Goal: Task Accomplishment & Management: Complete application form

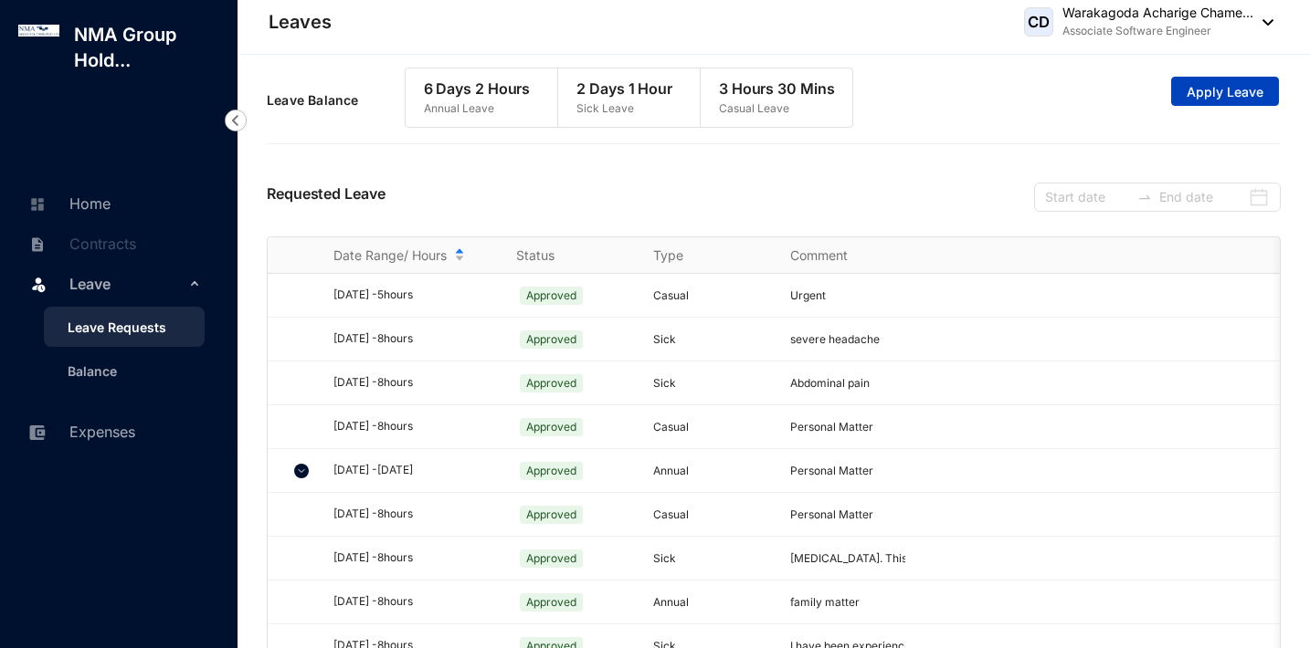
click at [1262, 90] on button "Apply Leave" at bounding box center [1225, 91] width 108 height 29
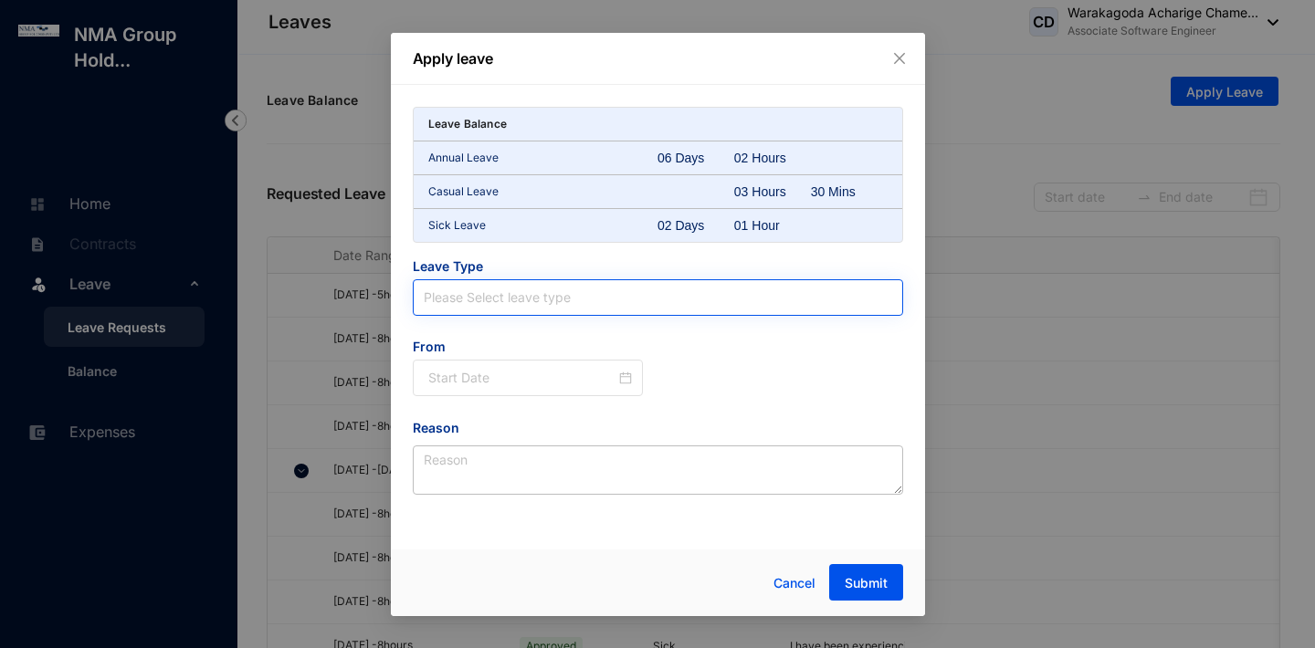
click at [608, 296] on input "search" at bounding box center [658, 297] width 469 height 35
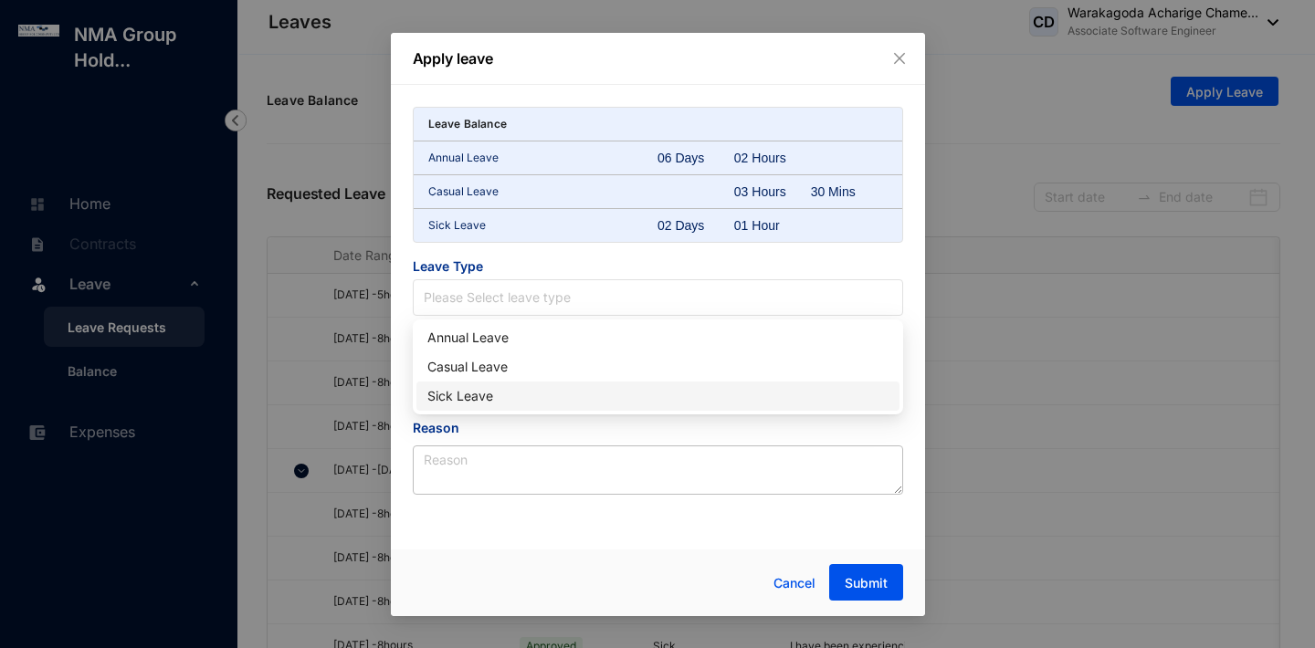
click at [561, 394] on div "Sick Leave" at bounding box center [657, 396] width 461 height 20
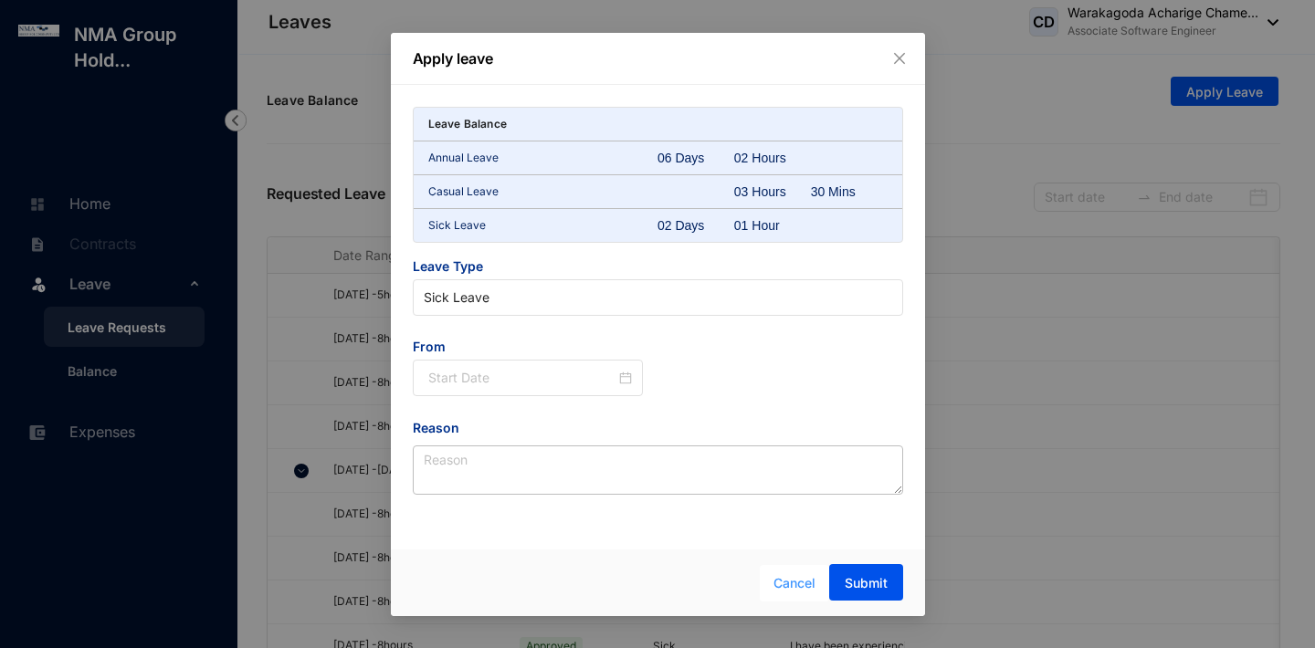
click at [779, 575] on span "Cancel" at bounding box center [795, 584] width 42 height 20
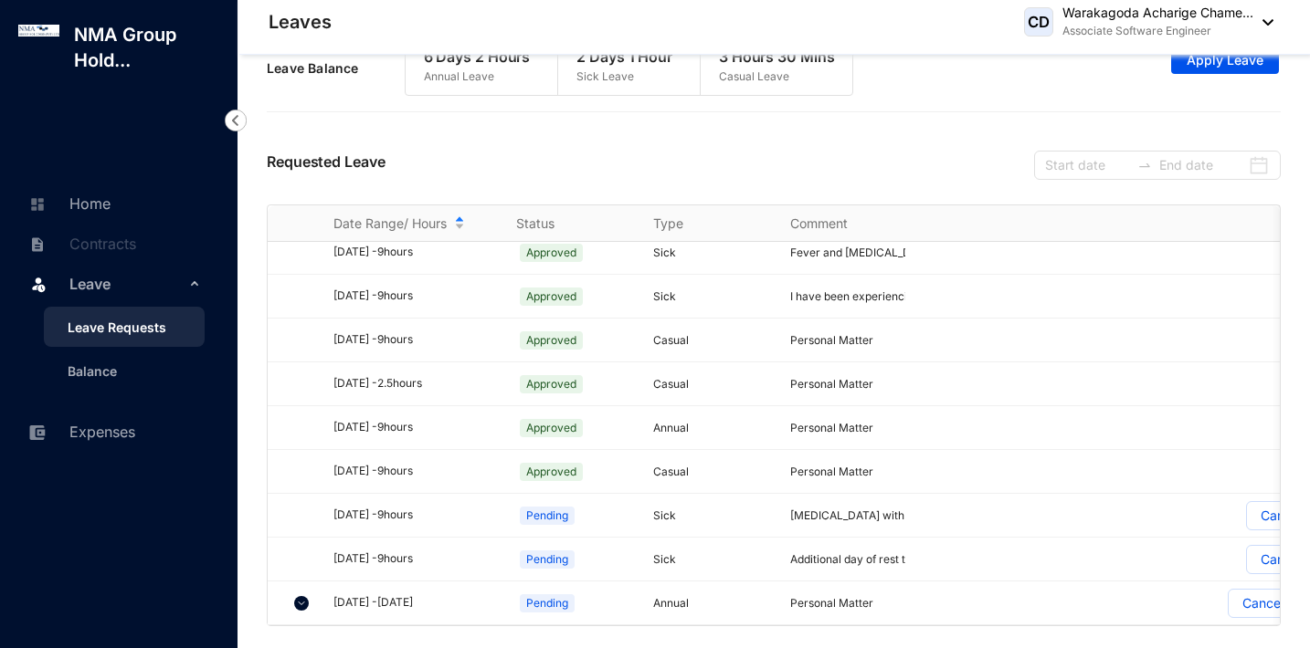
scroll to position [32, 0]
click at [300, 596] on img at bounding box center [301, 603] width 15 height 15
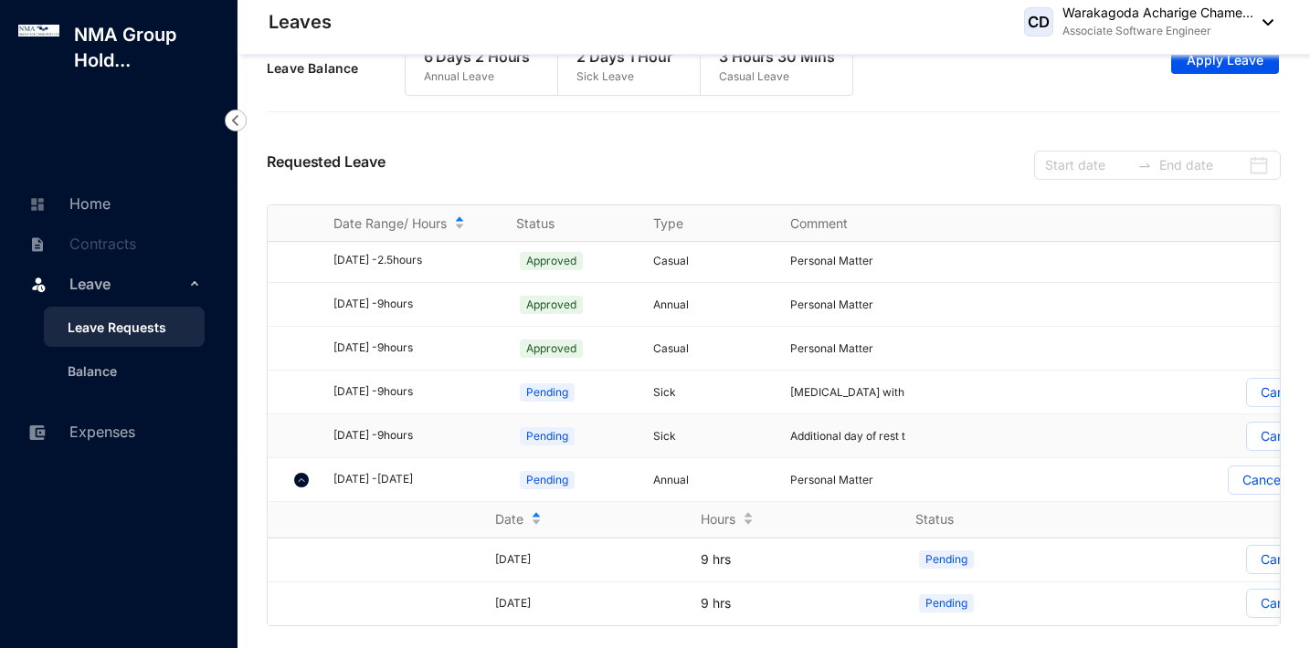
scroll to position [1325, 0]
click at [531, 558] on div "[DATE]" at bounding box center [552, 560] width 114 height 17
click at [474, 562] on td "[DATE]" at bounding box center [507, 561] width 206 height 44
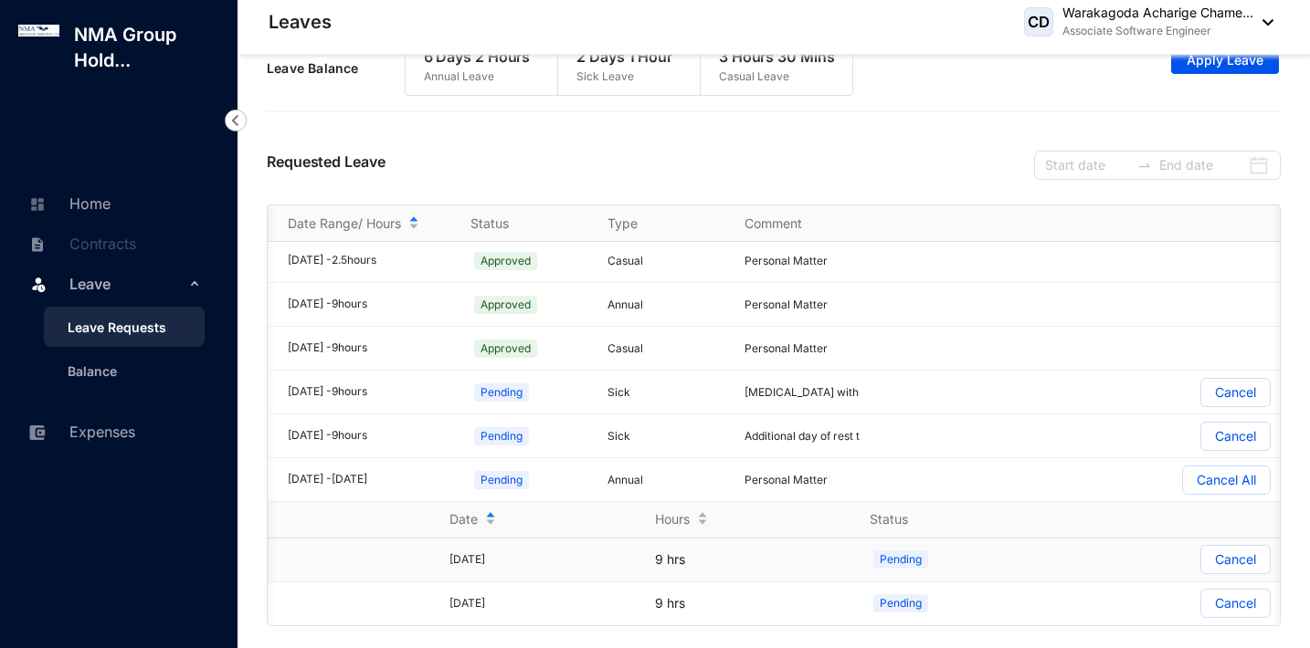
scroll to position [0, 64]
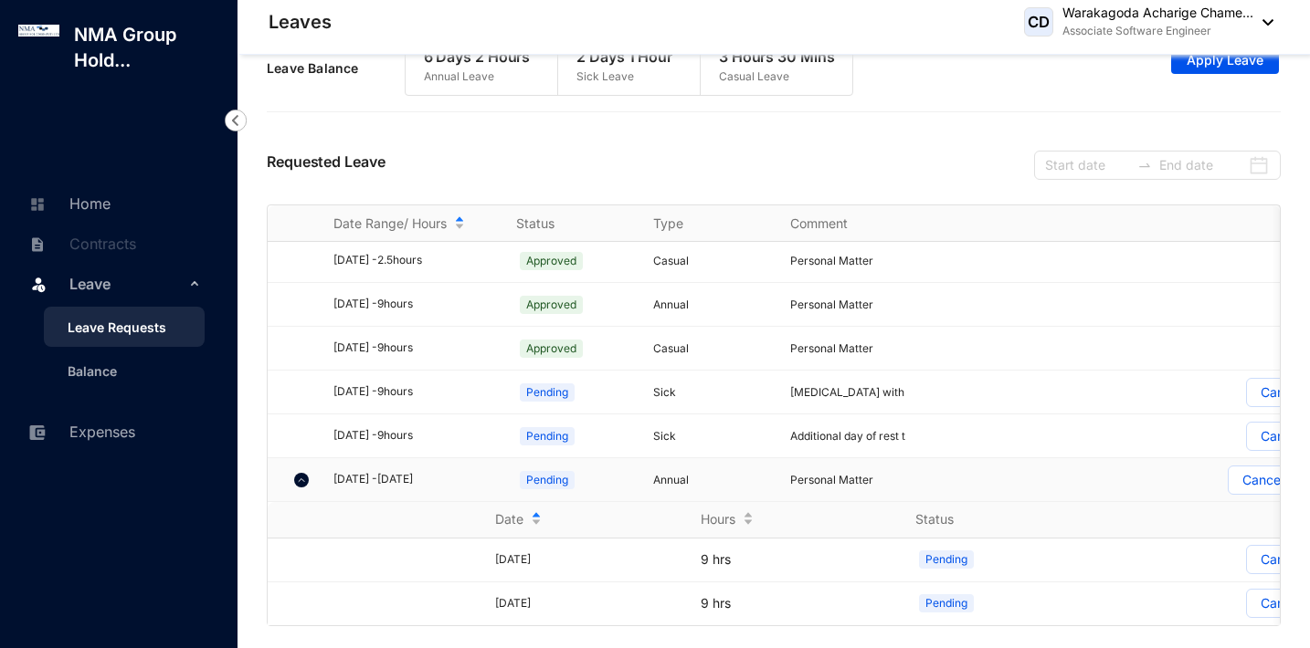
click at [303, 473] on img at bounding box center [301, 480] width 15 height 15
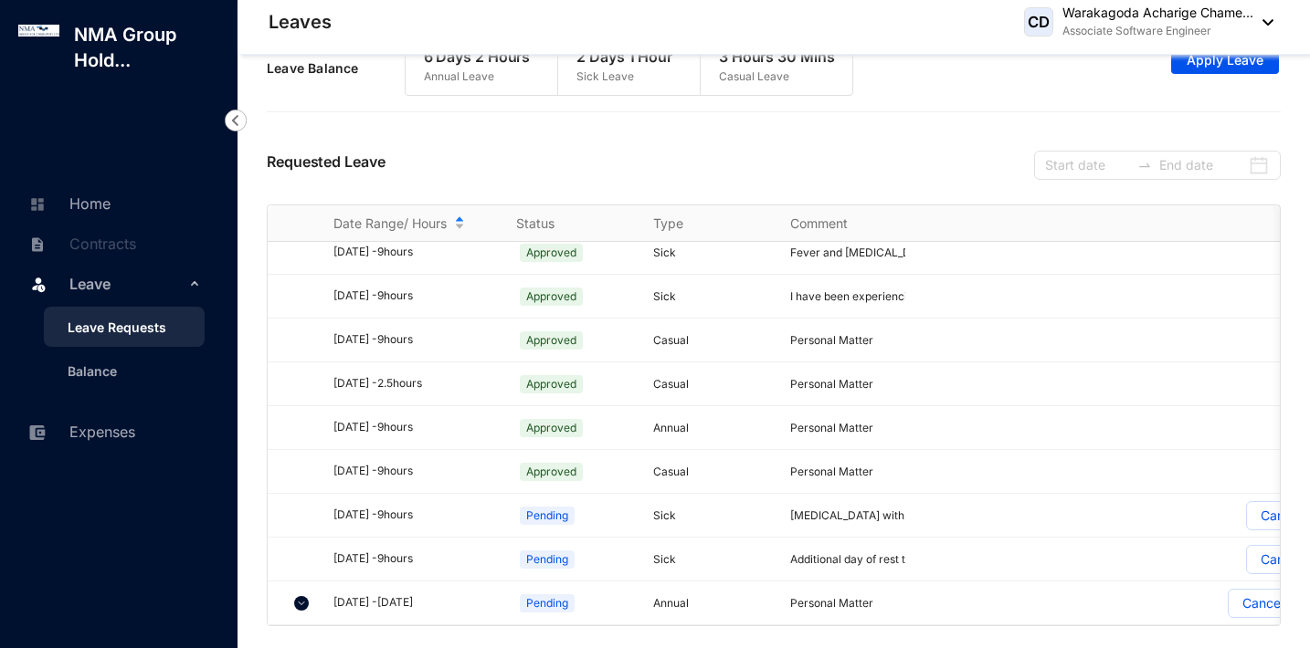
scroll to position [32, 0]
click at [1226, 66] on span "Apply Leave" at bounding box center [1224, 60] width 77 height 18
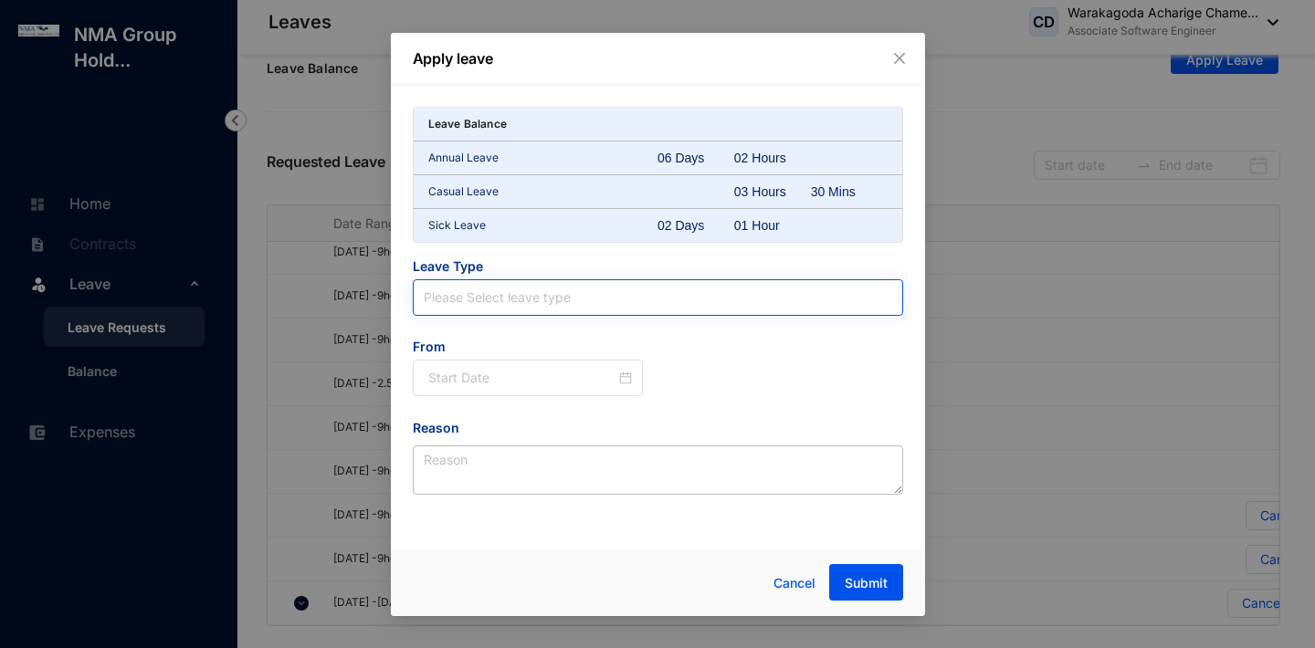
click at [517, 306] on input "search" at bounding box center [658, 297] width 469 height 35
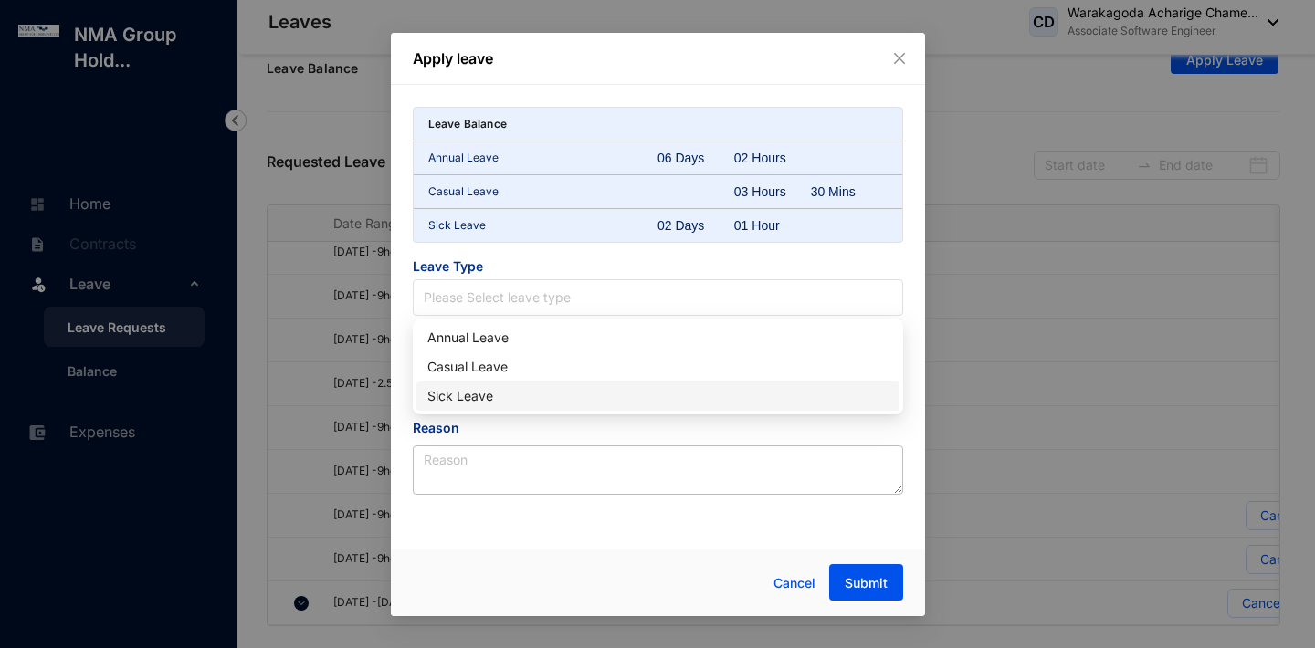
click at [522, 390] on div "Sick Leave" at bounding box center [657, 396] width 461 height 20
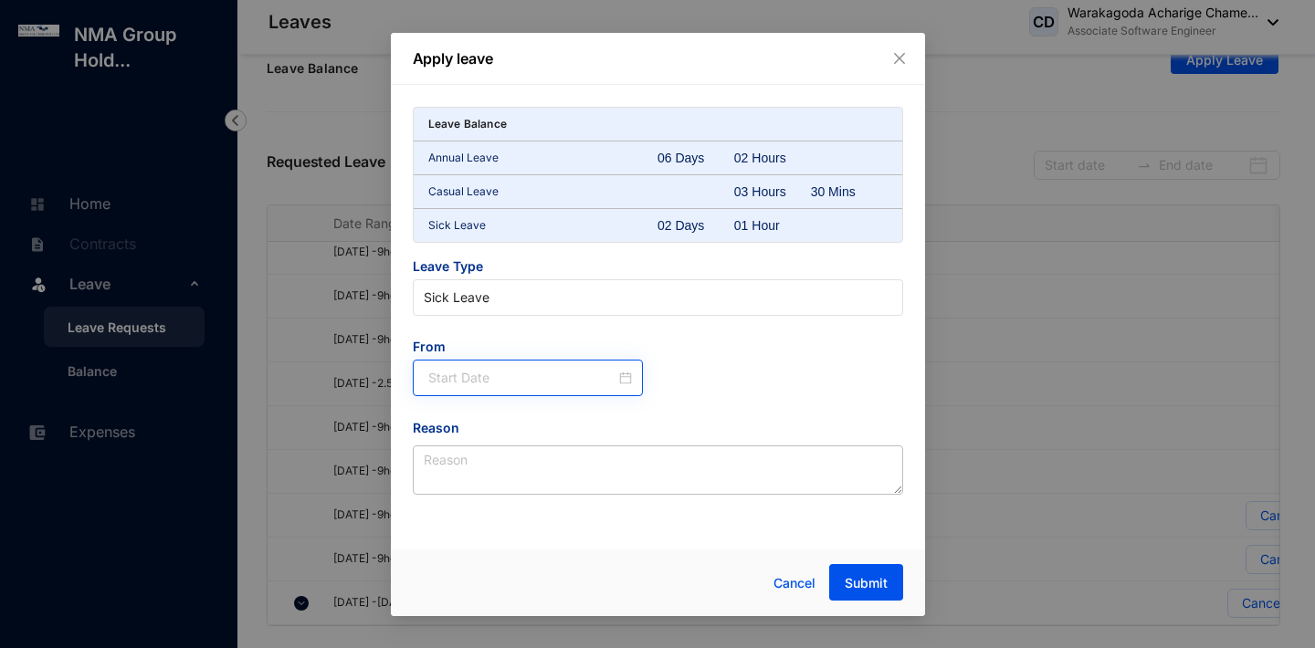
click at [483, 388] on div at bounding box center [528, 378] width 231 height 37
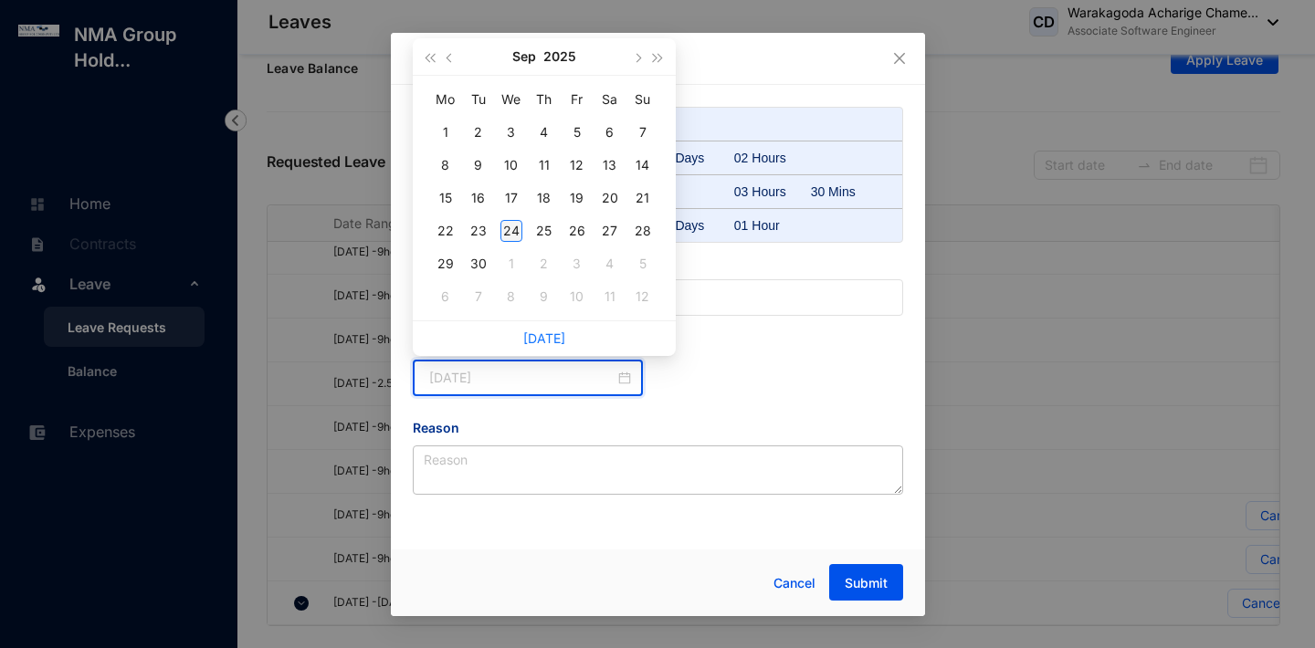
type input "[DATE]"
click at [508, 236] on div "24" at bounding box center [512, 231] width 22 height 22
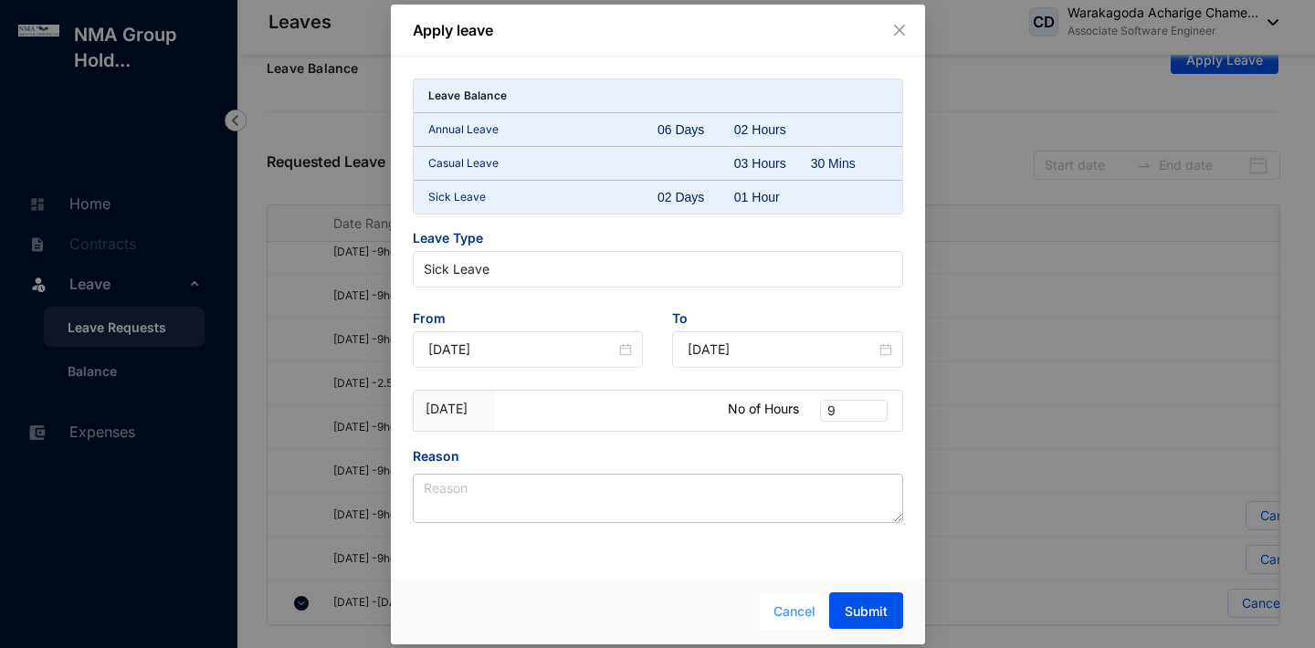
click at [793, 620] on span "Cancel" at bounding box center [795, 612] width 42 height 20
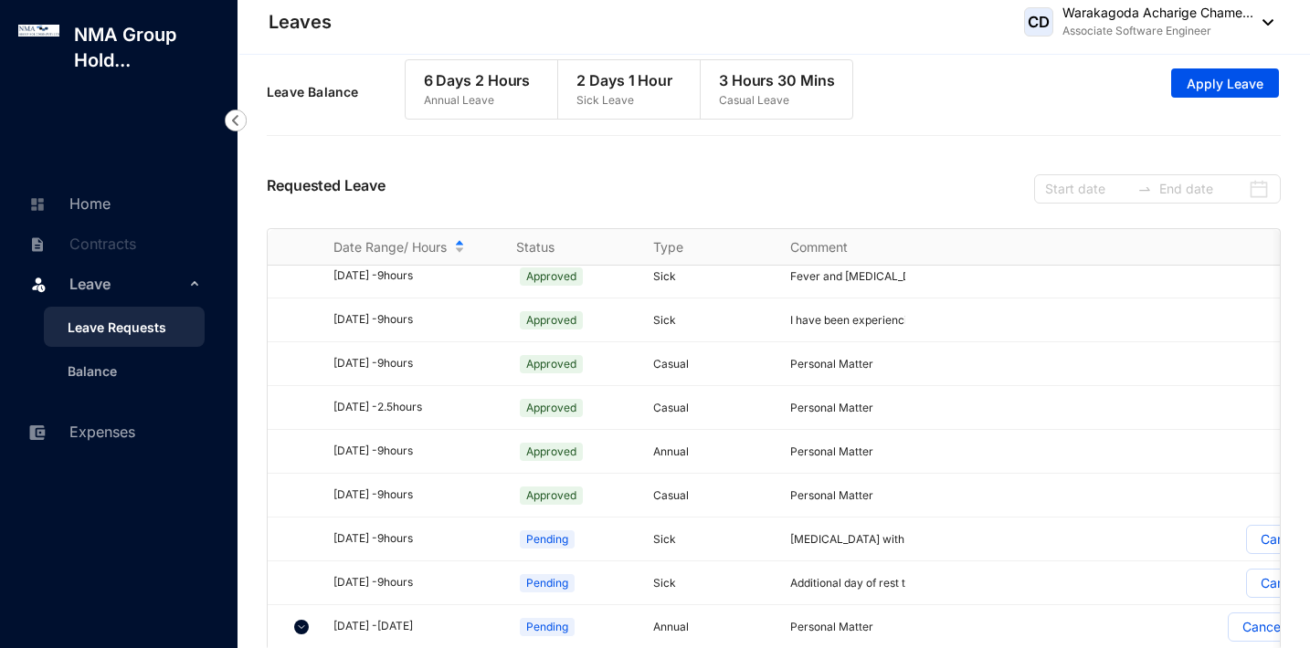
scroll to position [9, 0]
click at [1194, 88] on span "Apply Leave" at bounding box center [1224, 83] width 77 height 18
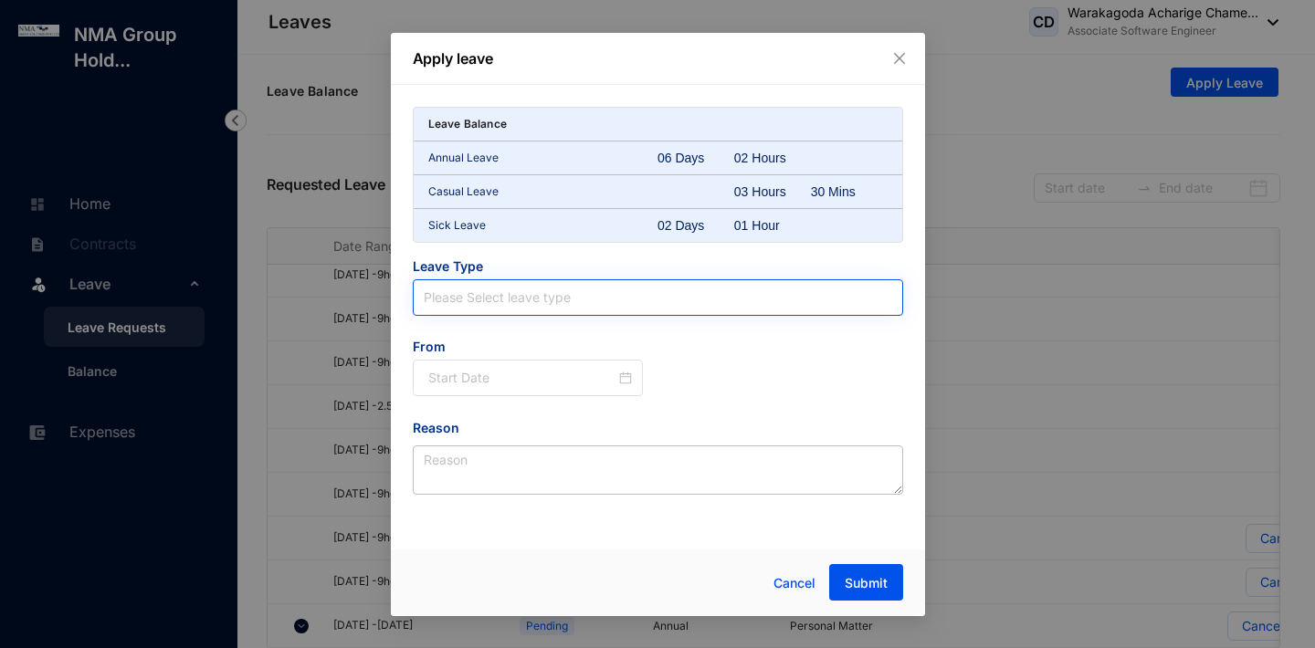
click at [558, 302] on input "search" at bounding box center [658, 297] width 469 height 35
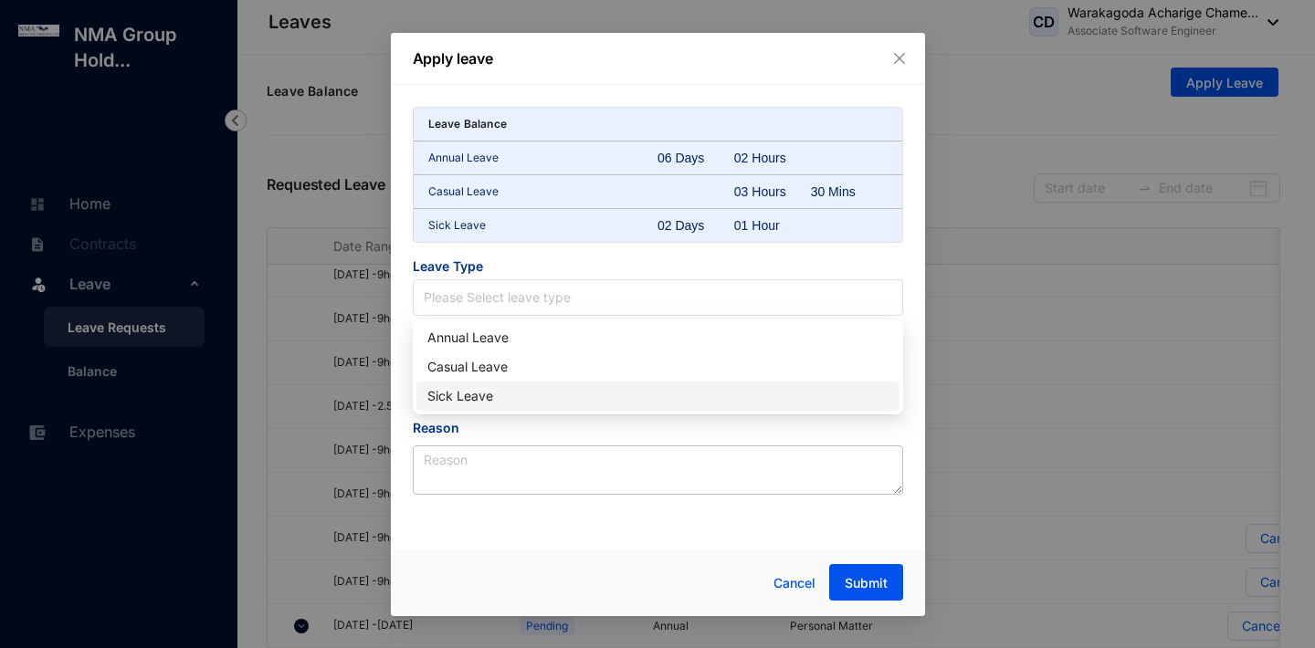
click at [529, 395] on div "Sick Leave" at bounding box center [657, 396] width 461 height 20
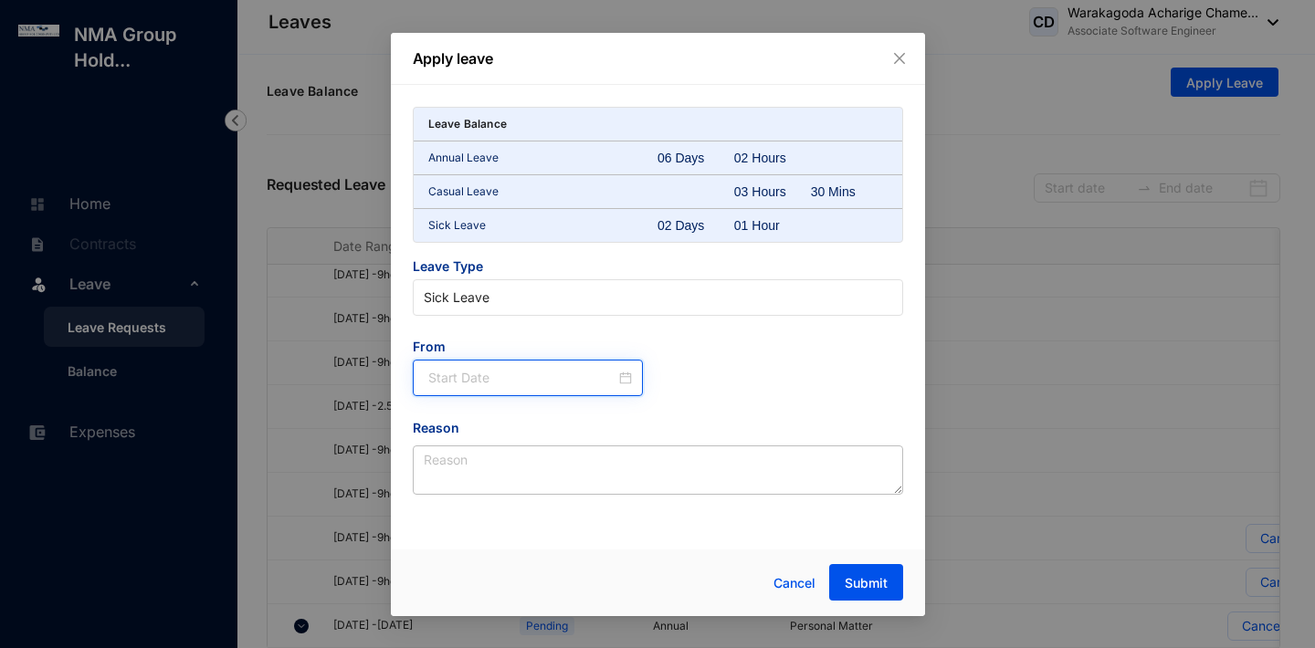
click at [483, 382] on input at bounding box center [522, 378] width 188 height 20
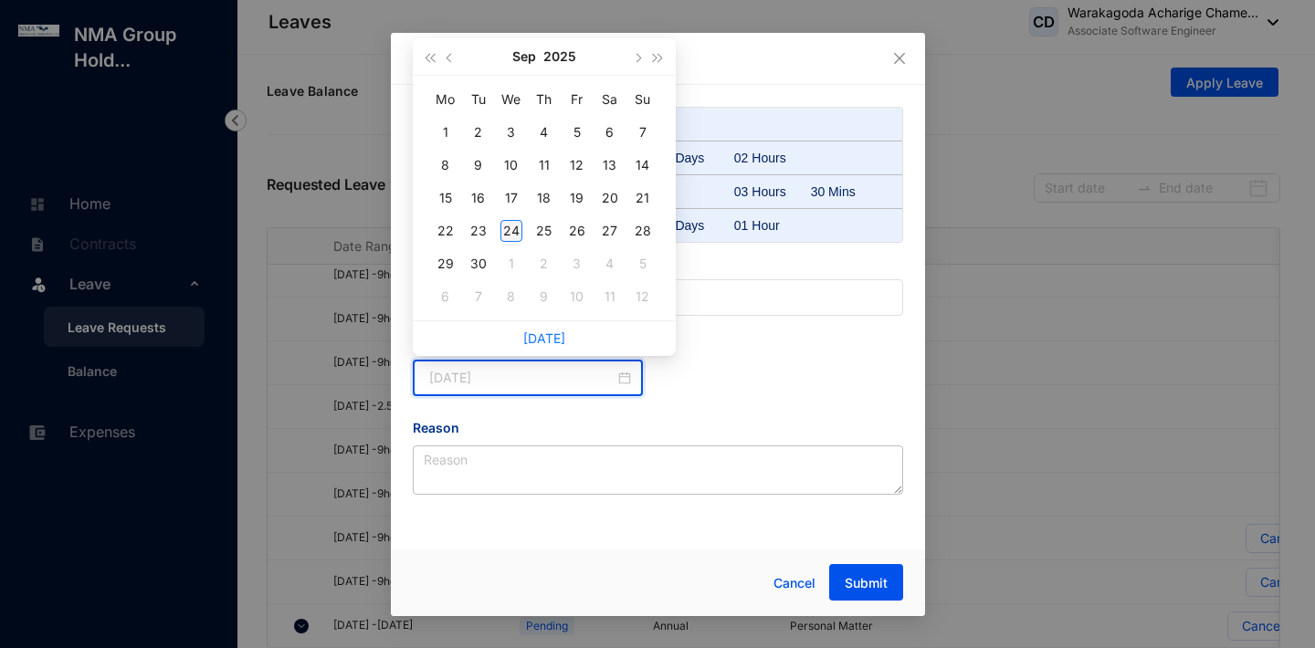
type input "[DATE]"
click at [516, 233] on div "24" at bounding box center [512, 231] width 22 height 22
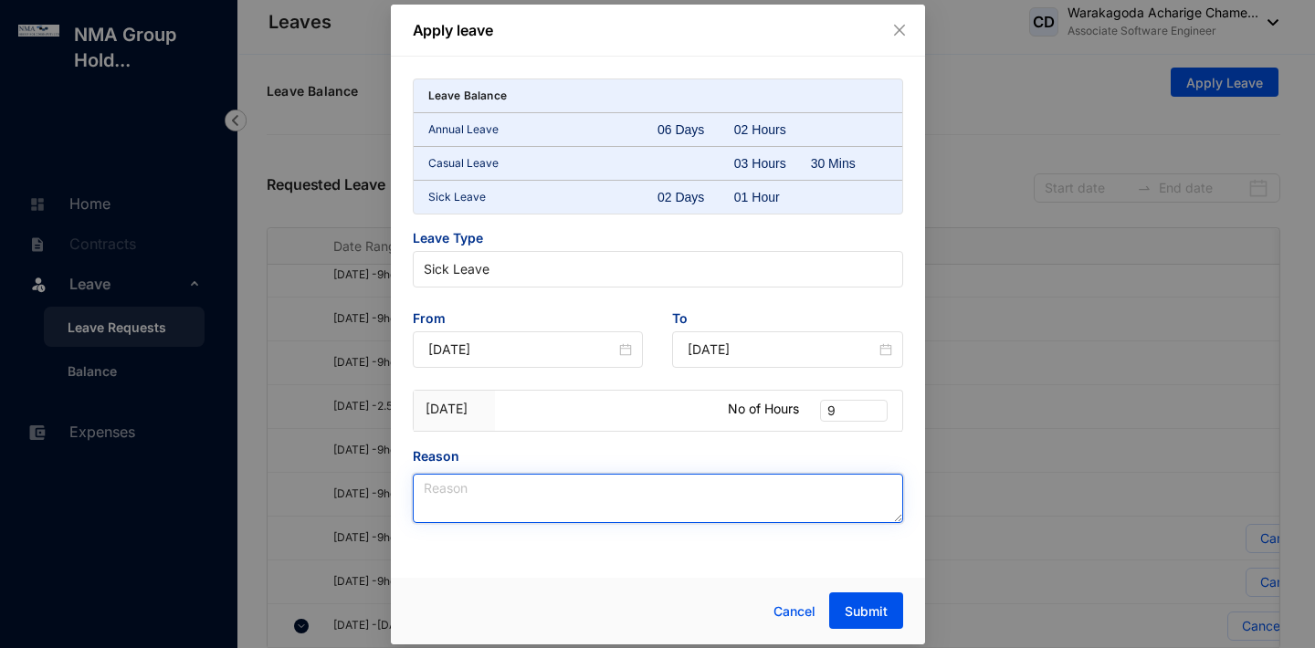
click at [630, 499] on textarea "Reason" at bounding box center [658, 498] width 490 height 49
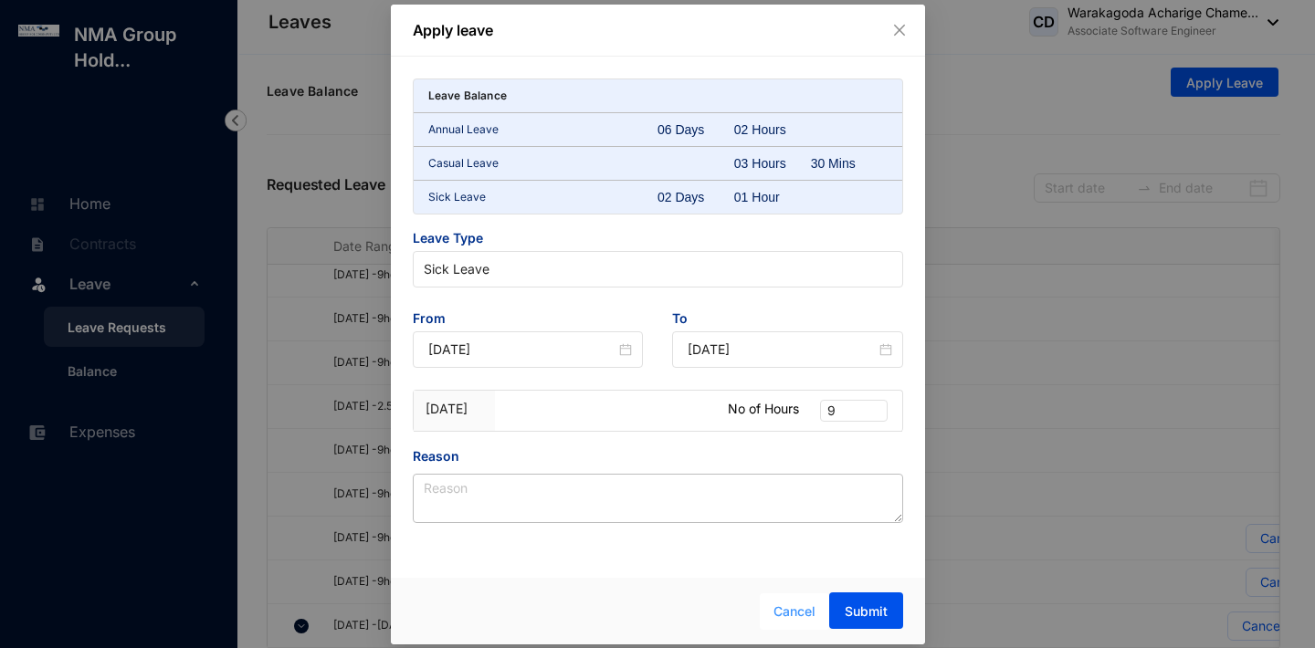
click at [797, 606] on span "Cancel" at bounding box center [795, 612] width 42 height 20
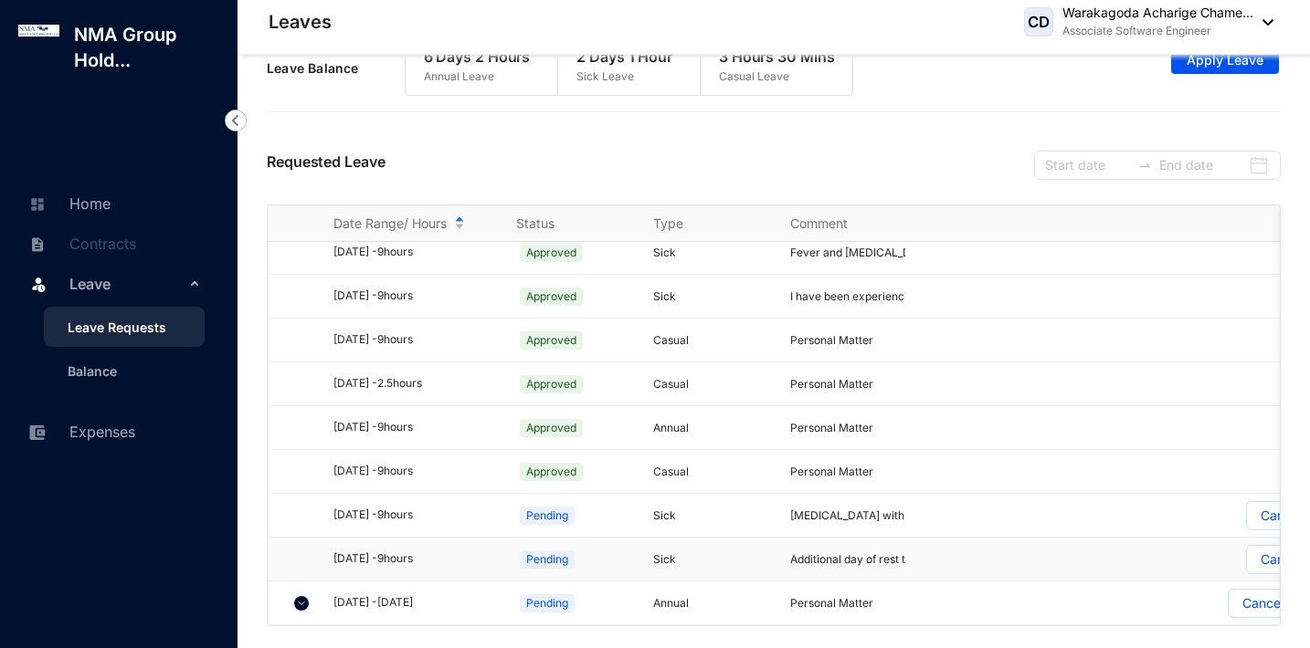
scroll to position [32, 0]
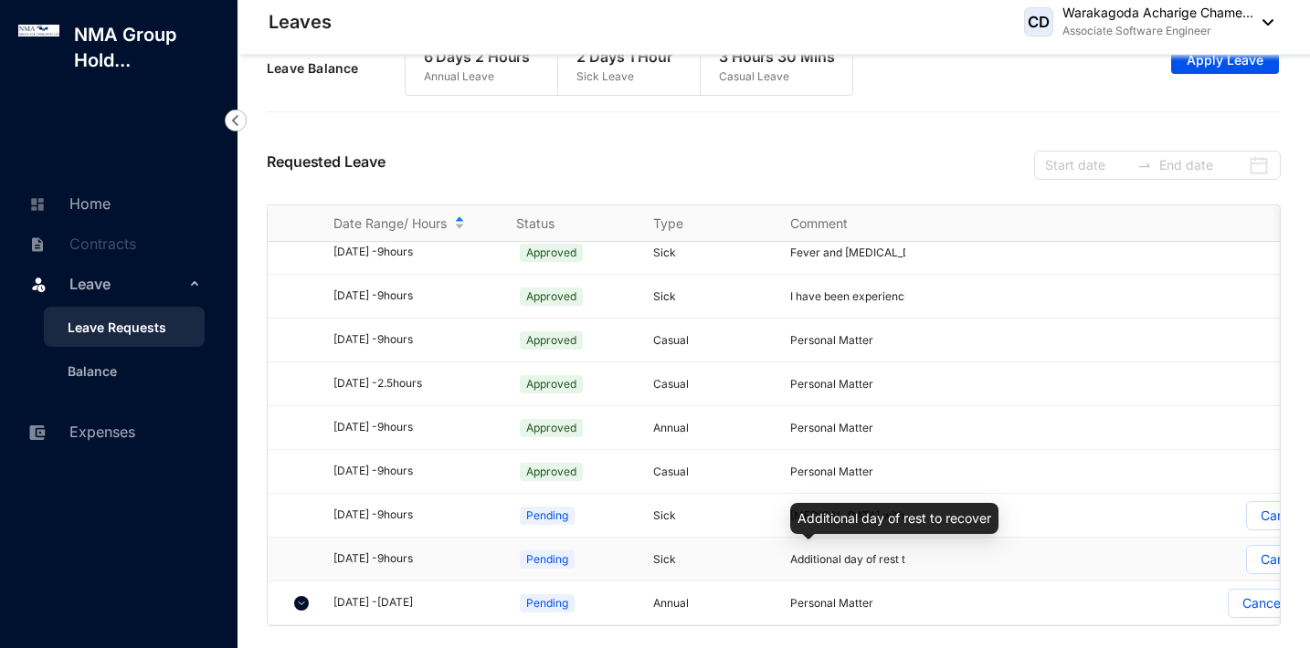
click at [867, 554] on span "Additional day of rest to recover" at bounding box center [872, 560] width 165 height 14
copy span "Additional day of rest to recover"
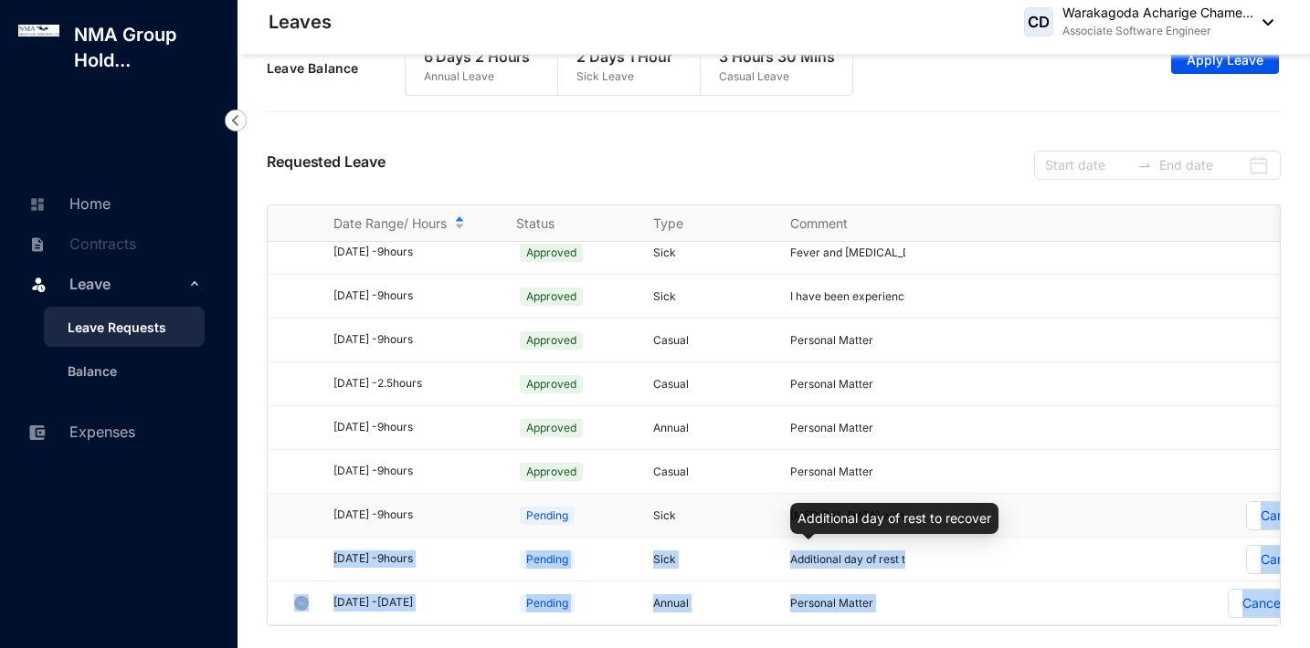
drag, startPoint x: 798, startPoint y: 517, endPoint x: 1001, endPoint y: 511, distance: 202.8
click at [1001, 511] on body "Leaves NMA Group Hold... Home Contracts Leave Leave Requests Balance Expenses L…" at bounding box center [655, 292] width 1310 height 648
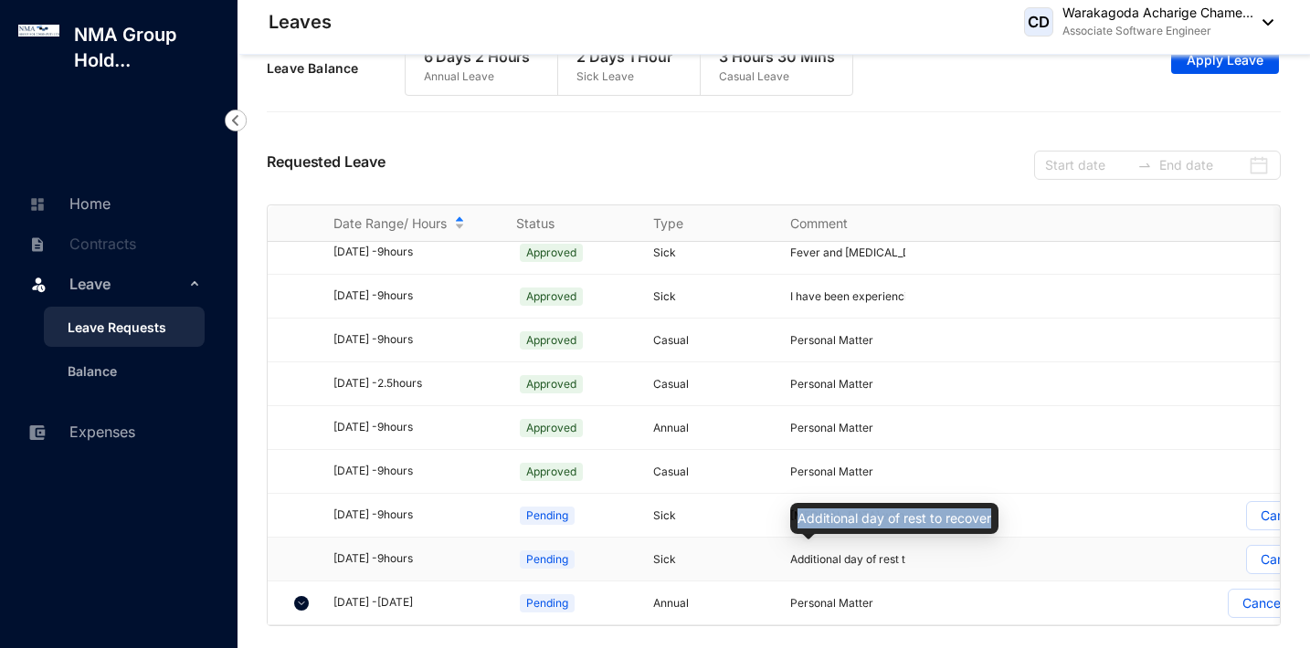
drag, startPoint x: 796, startPoint y: 521, endPoint x: 989, endPoint y: 519, distance: 192.7
click at [989, 519] on div "Additional day of rest to recover" at bounding box center [894, 518] width 208 height 31
copy div "Additional day of rest to recover"
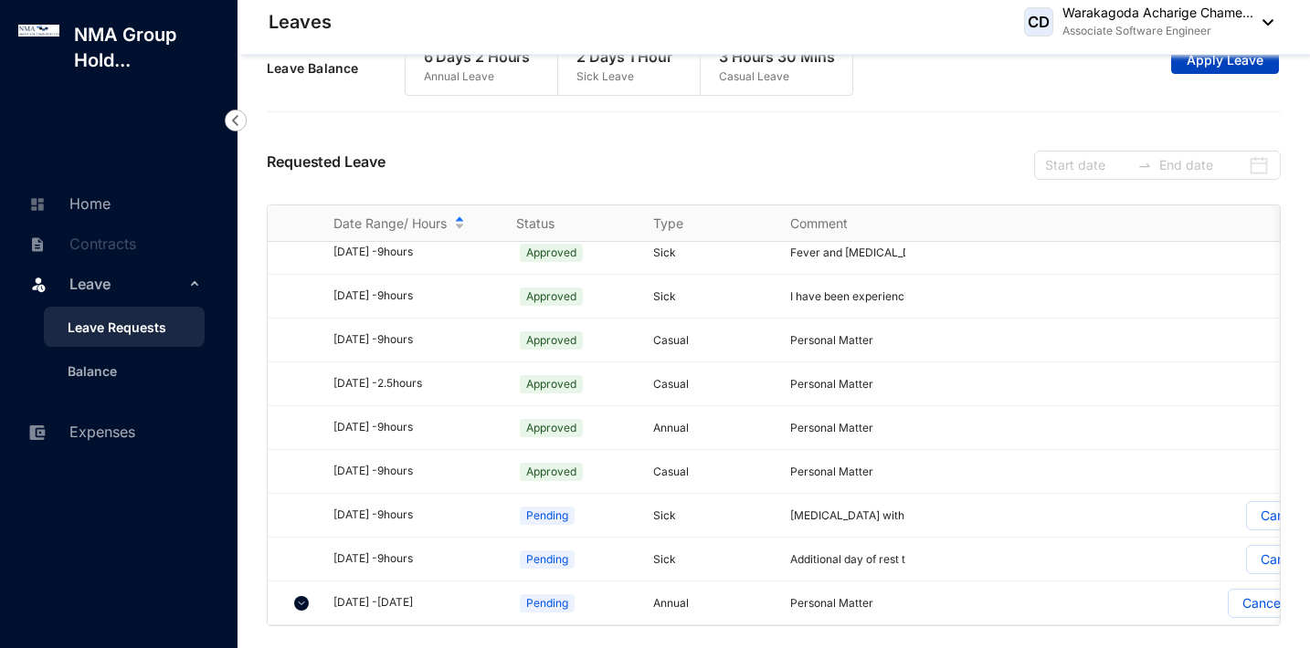
click at [1233, 69] on span "Apply Leave" at bounding box center [1224, 60] width 77 height 18
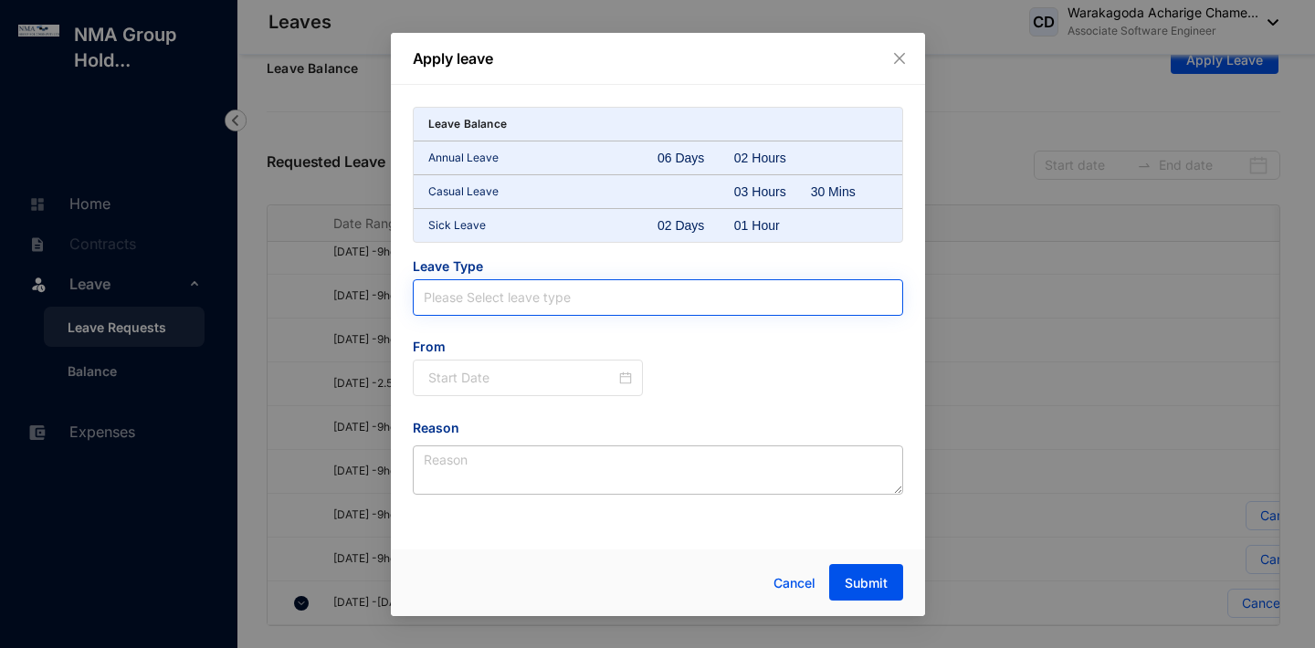
click at [469, 301] on input "search" at bounding box center [658, 297] width 469 height 35
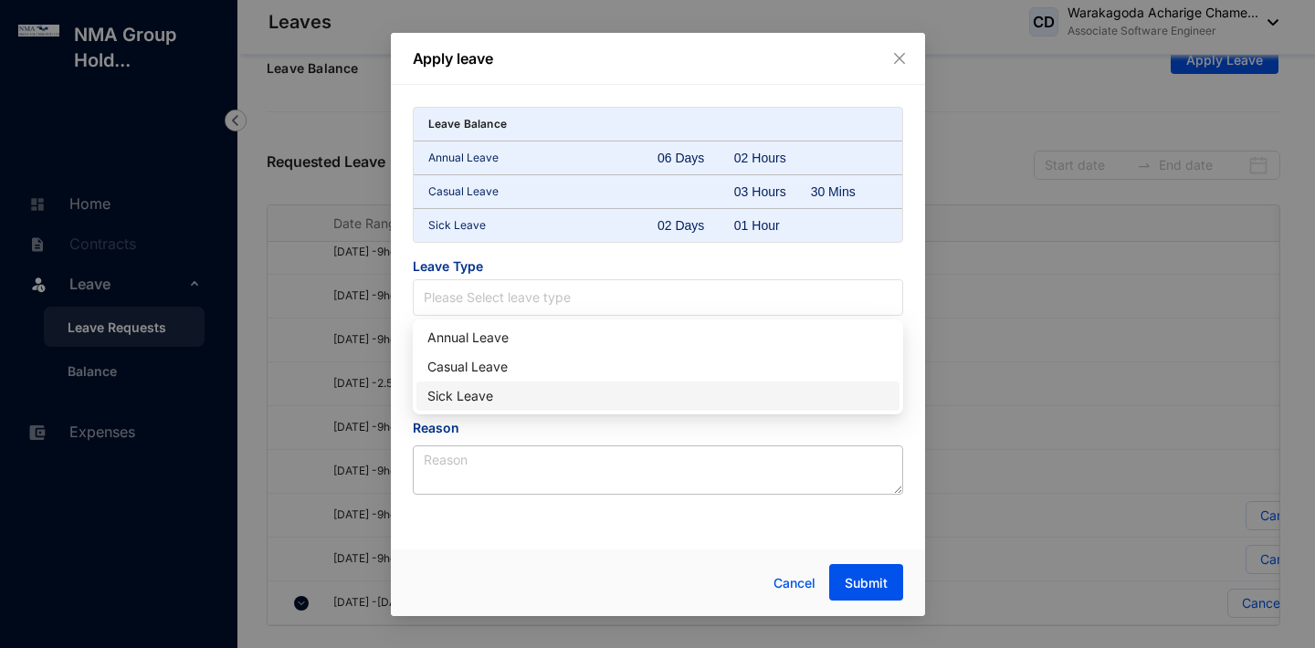
click at [507, 390] on div "Sick Leave" at bounding box center [657, 396] width 461 height 20
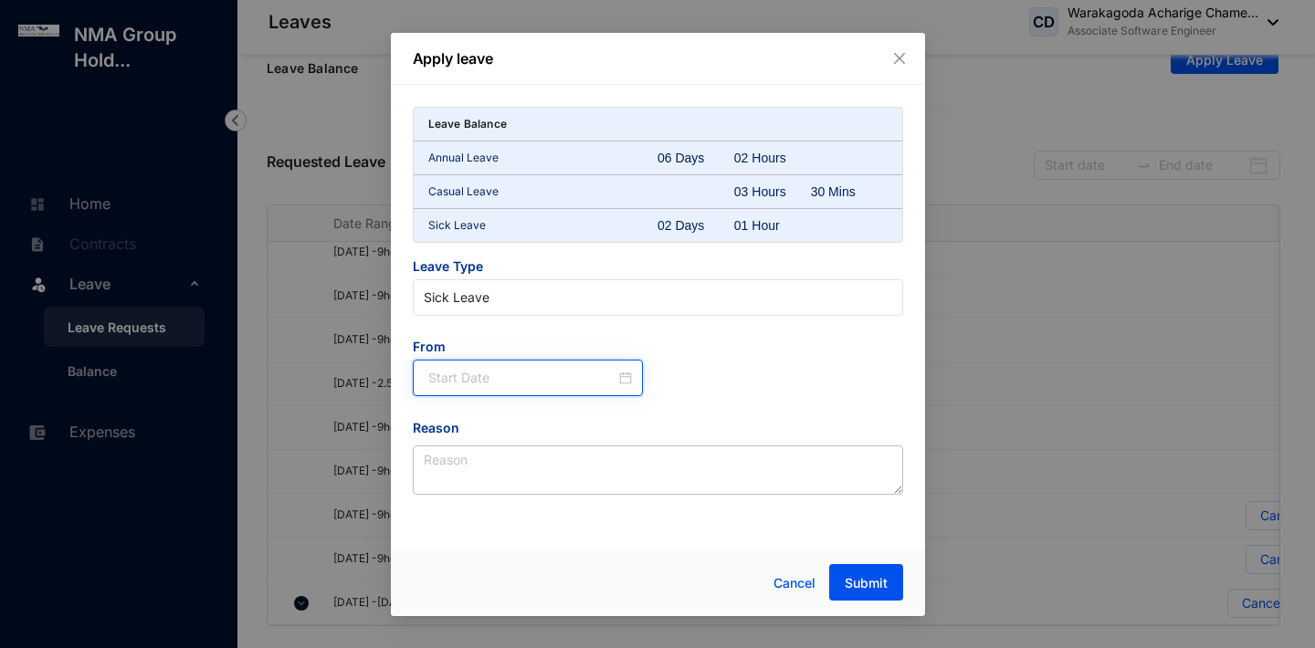
click at [470, 375] on input at bounding box center [522, 378] width 188 height 20
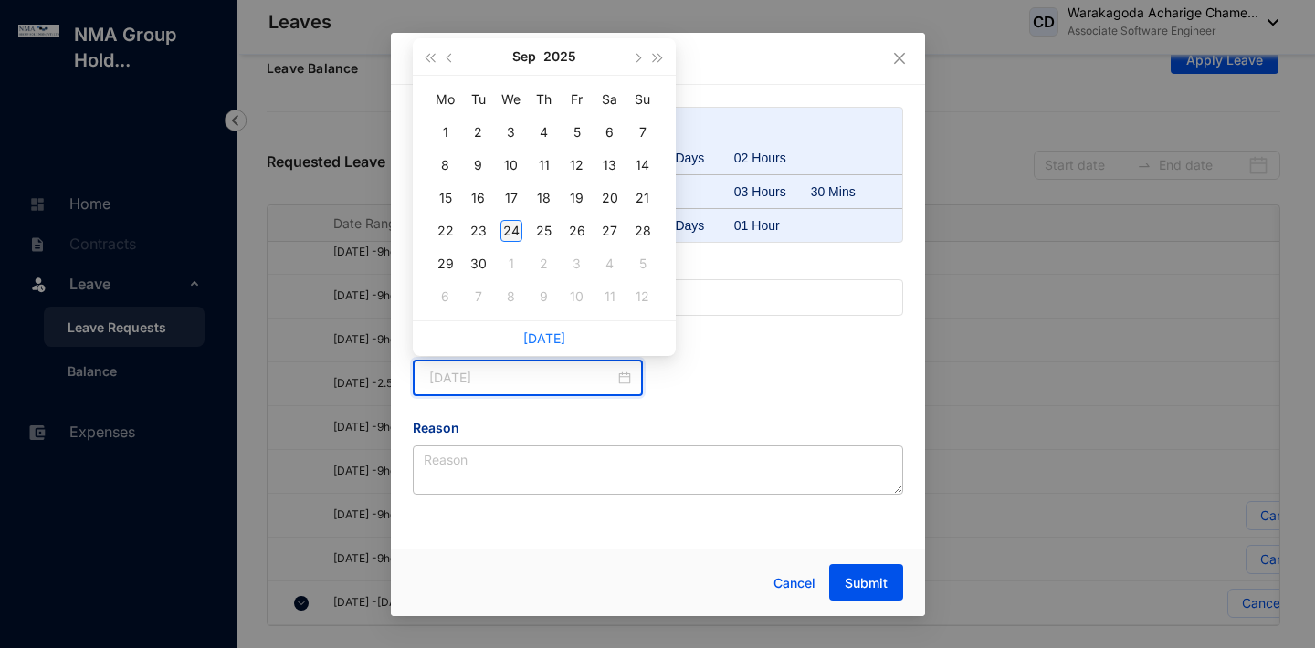
click at [518, 240] on div "24" at bounding box center [512, 231] width 22 height 22
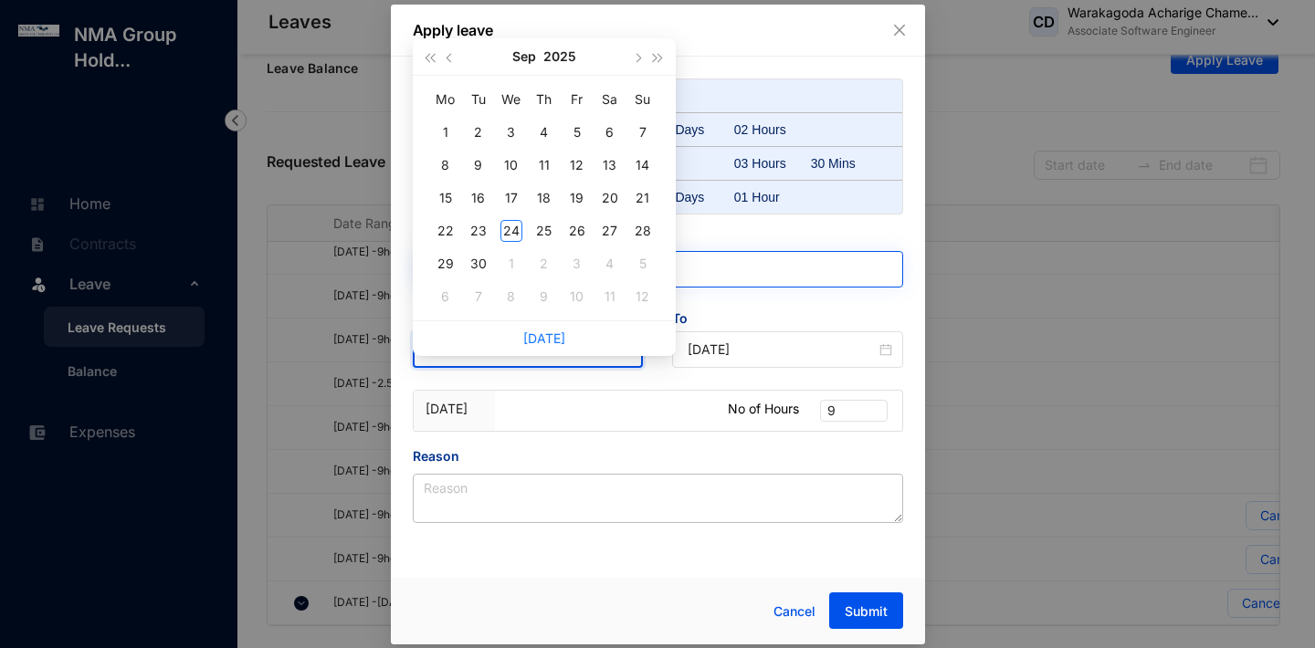
type input "[DATE]"
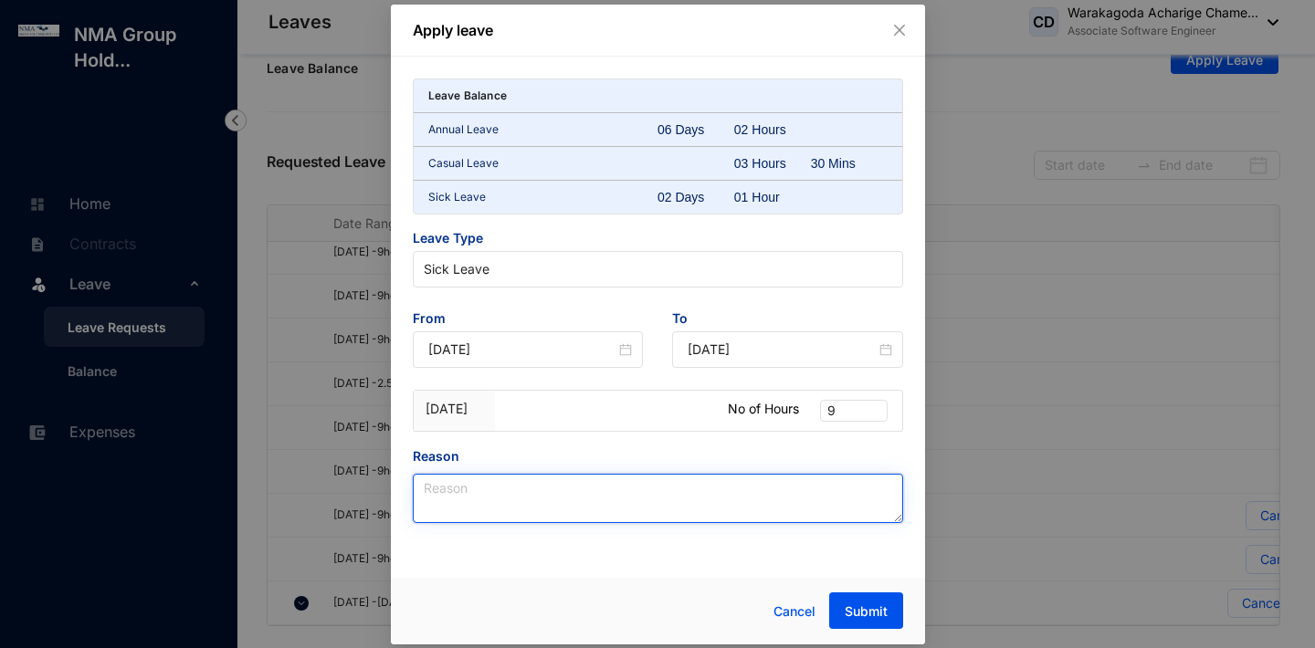
click at [508, 509] on textarea "Reason" at bounding box center [658, 498] width 490 height 49
paste textarea "Additional day of rest to recover"
type textarea "Additional day of rest to recover"
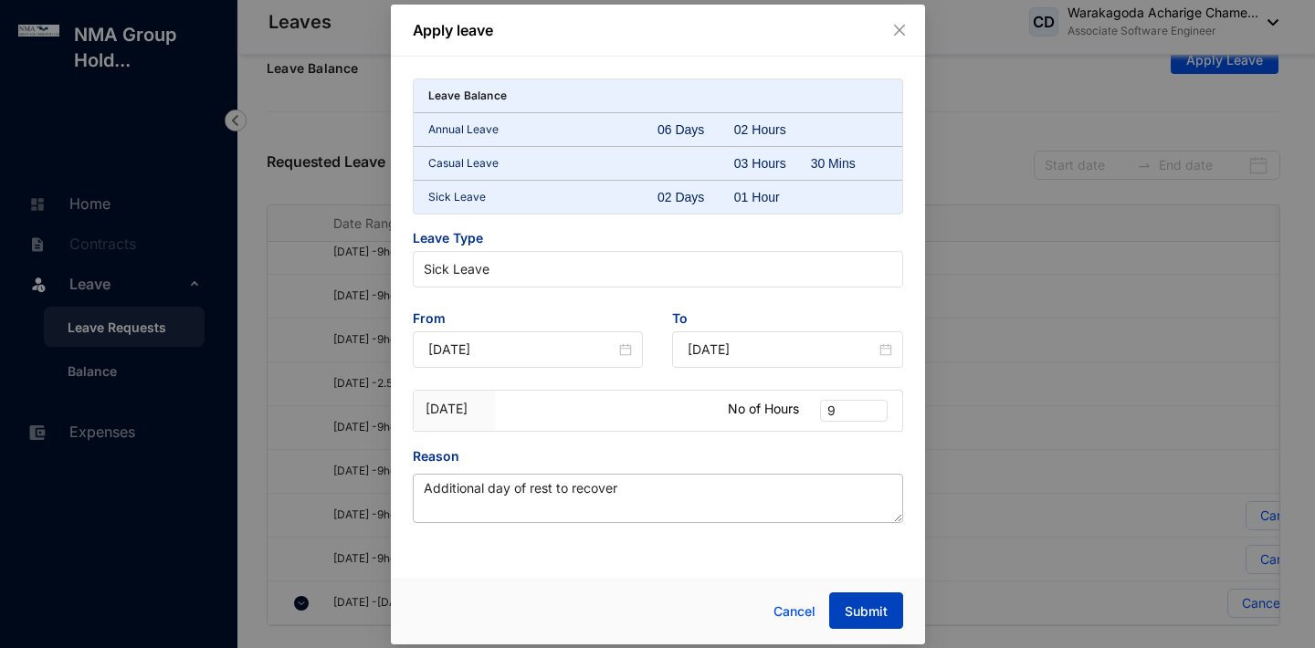
click at [857, 614] on span "Submit" at bounding box center [866, 612] width 43 height 18
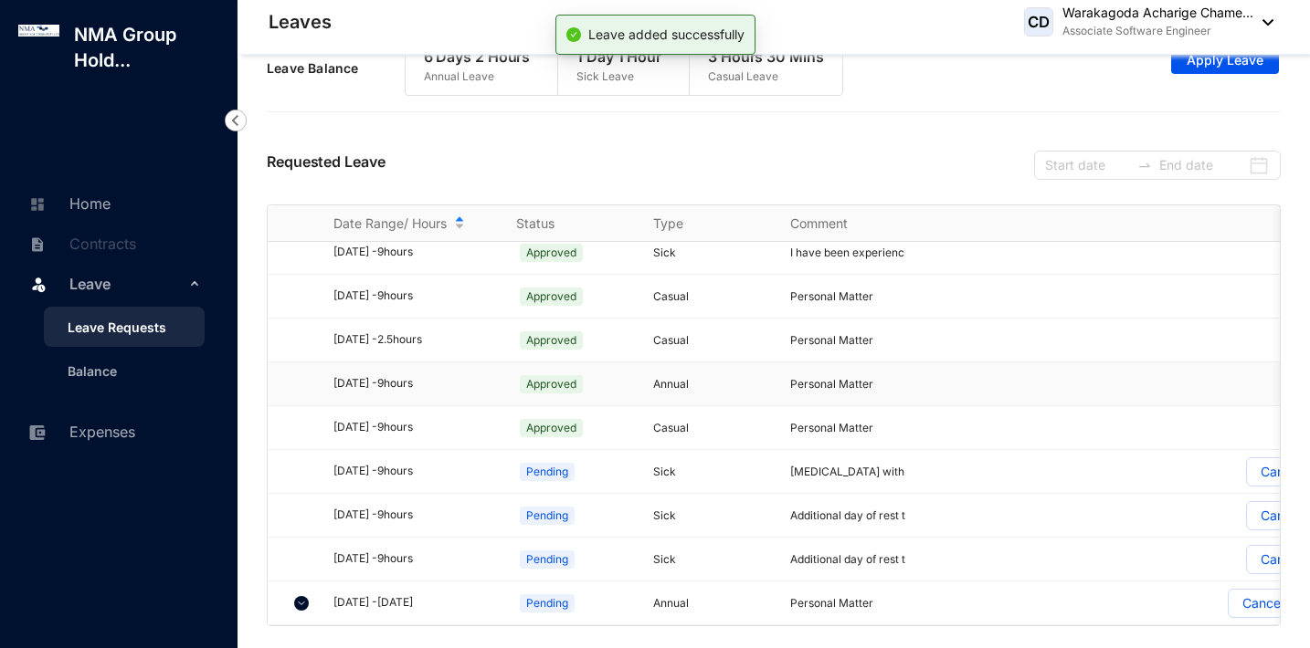
scroll to position [1246, 0]
